Goal: Task Accomplishment & Management: Manage account settings

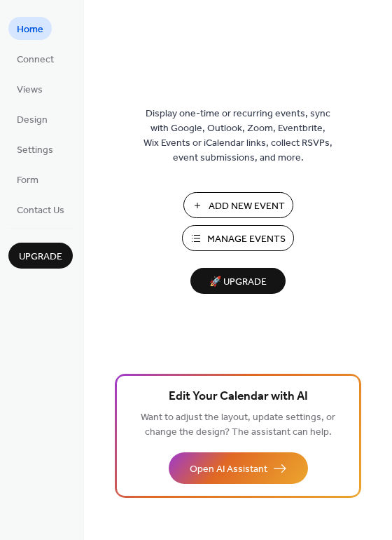
click at [213, 237] on span "Manage Events" at bounding box center [246, 239] width 78 height 15
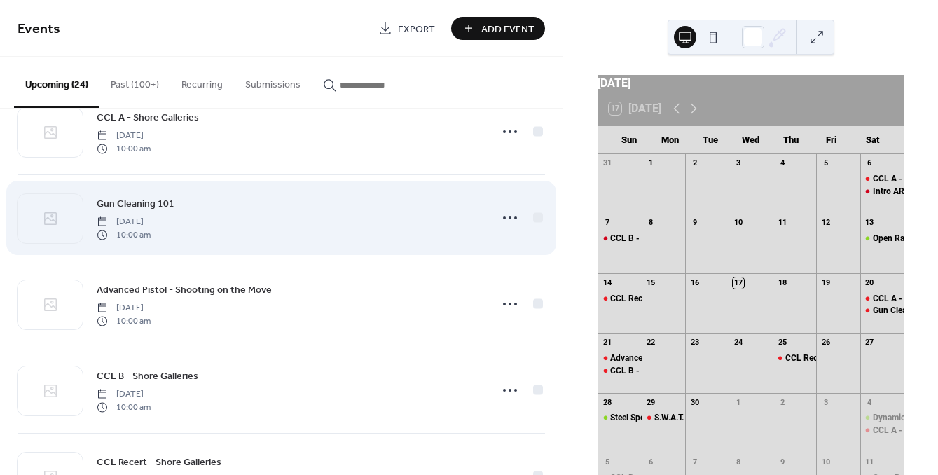
scroll to position [41, 0]
click at [503, 212] on icon at bounding box center [510, 217] width 22 height 22
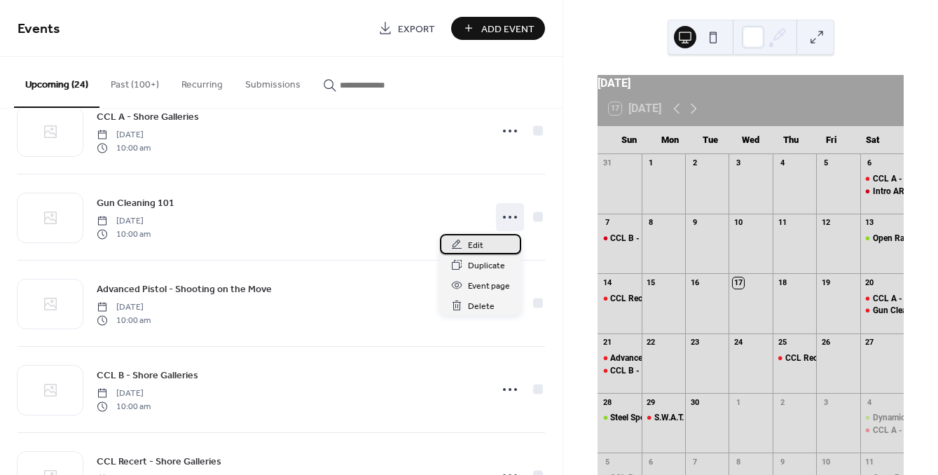
click at [477, 245] on span "Edit" at bounding box center [475, 245] width 15 height 15
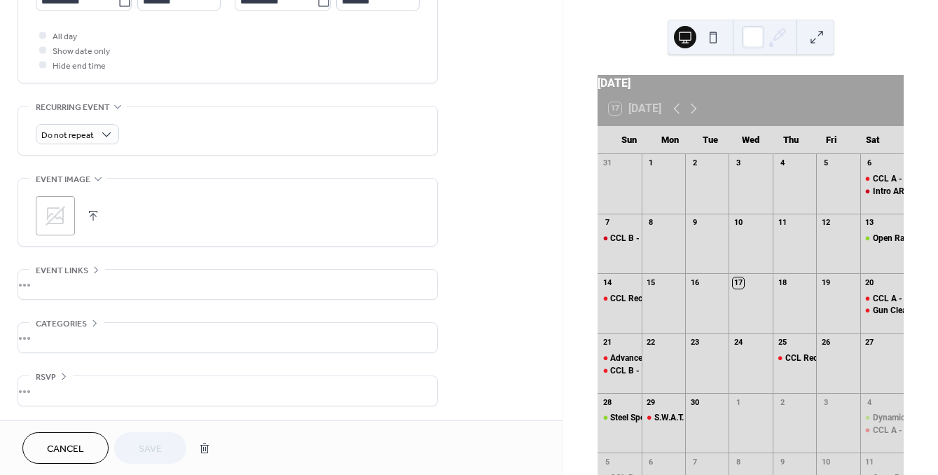
scroll to position [519, 0]
click at [209, 457] on button "button" at bounding box center [204, 449] width 25 height 28
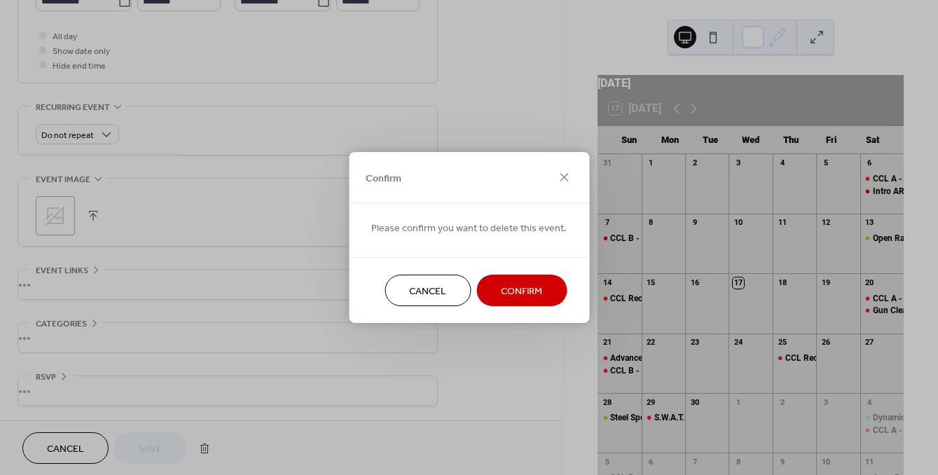
click at [532, 292] on span "Confirm" at bounding box center [521, 292] width 41 height 15
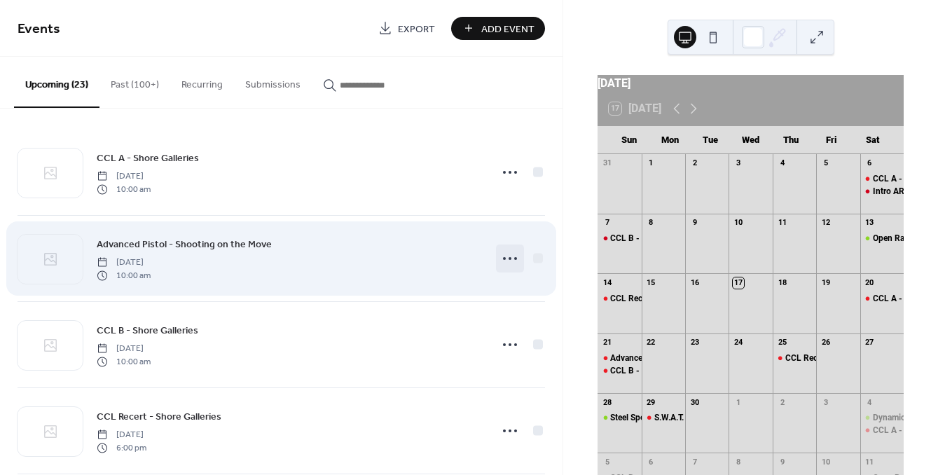
click at [503, 253] on icon at bounding box center [510, 258] width 22 height 22
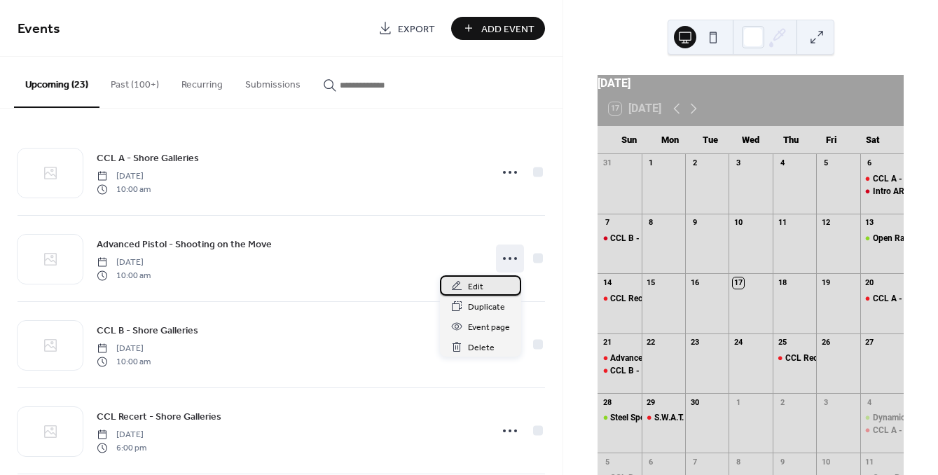
click at [472, 287] on span "Edit" at bounding box center [475, 287] width 15 height 15
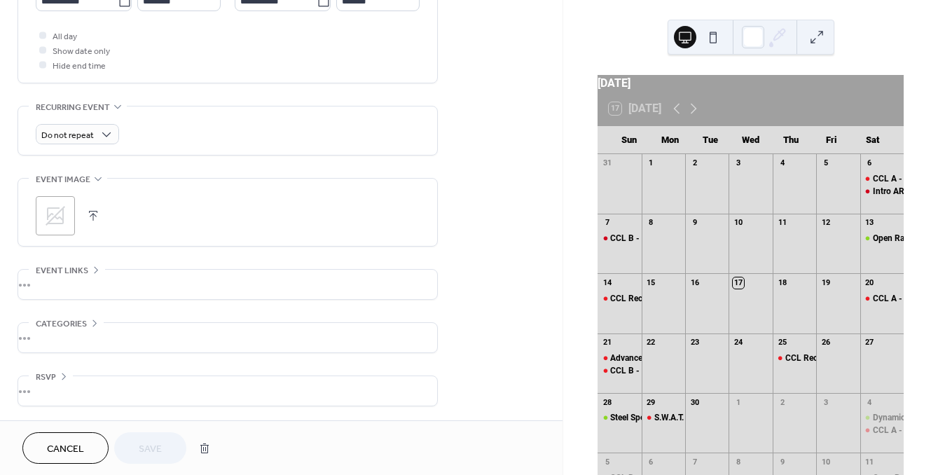
scroll to position [519, 0]
click at [200, 442] on button "button" at bounding box center [204, 449] width 25 height 28
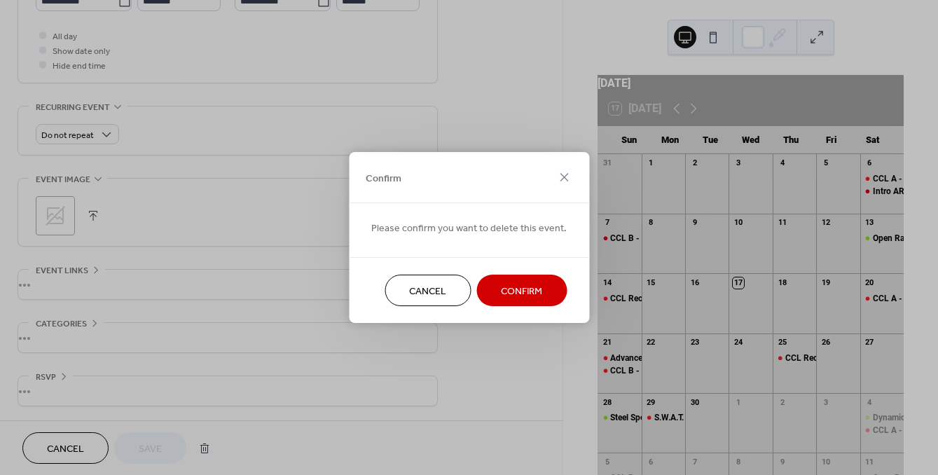
click at [529, 292] on span "Confirm" at bounding box center [521, 292] width 41 height 15
